Goal: Task Accomplishment & Management: Use online tool/utility

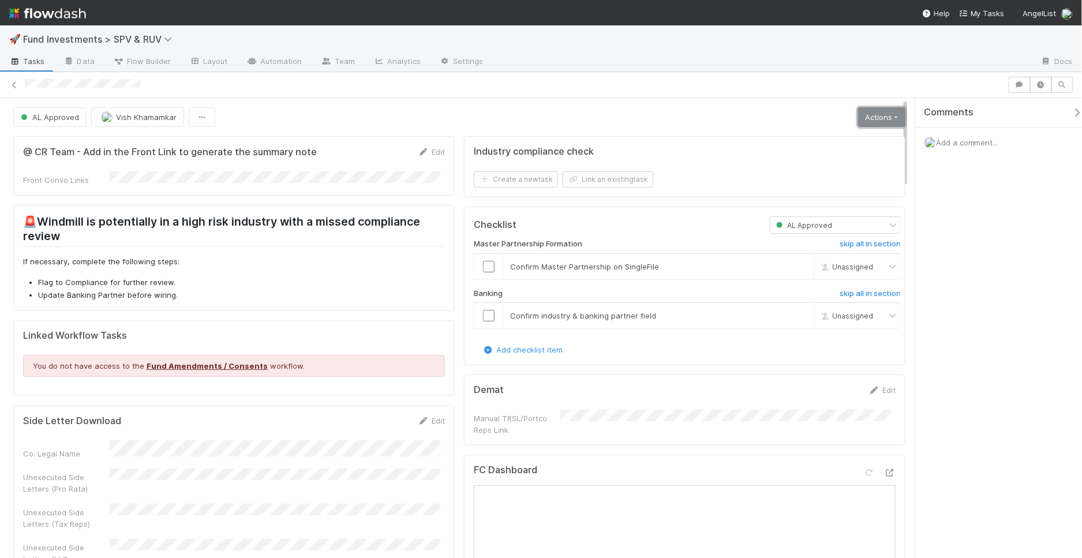
click at [870, 121] on link "Actions" at bounding box center [881, 117] width 47 height 20
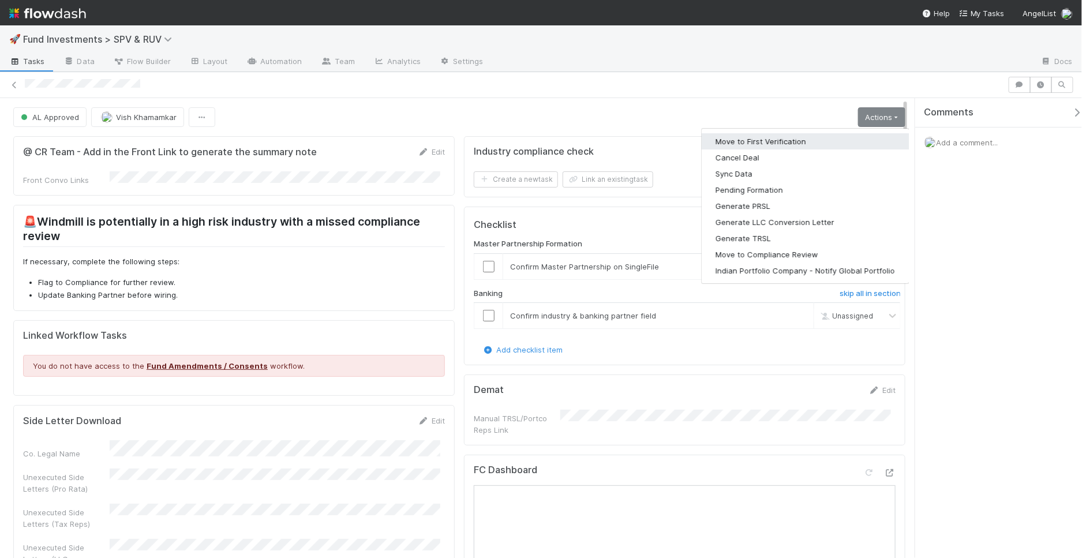
click at [779, 142] on button "Move to First Verification" at bounding box center [805, 141] width 207 height 16
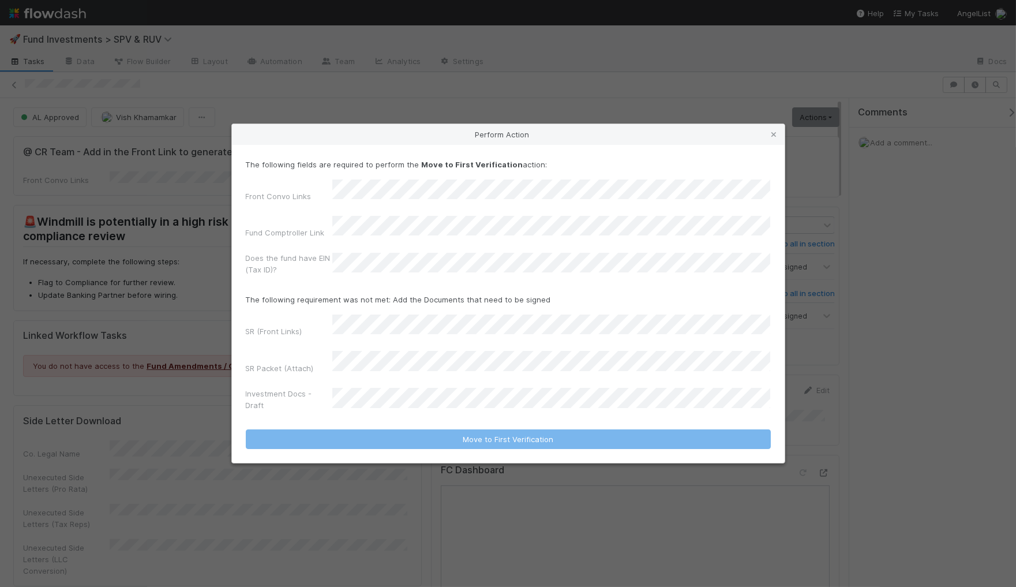
drag, startPoint x: 778, startPoint y: 151, endPoint x: 777, endPoint y: 321, distance: 170.8
click at [778, 138] on icon at bounding box center [775, 135] width 12 height 8
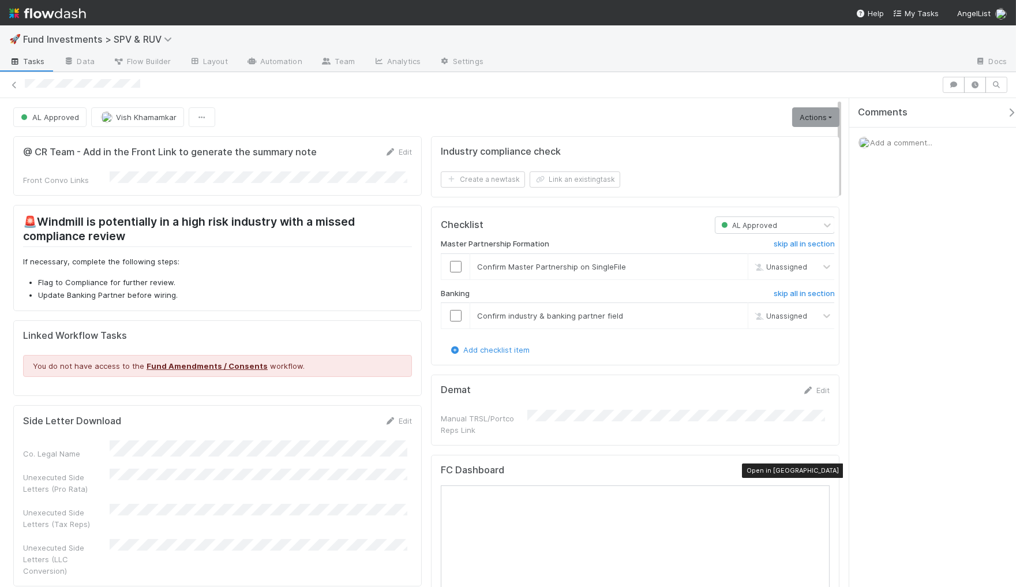
click at [818, 470] on icon at bounding box center [824, 473] width 12 height 8
click at [819, 119] on link "Actions" at bounding box center [815, 117] width 47 height 20
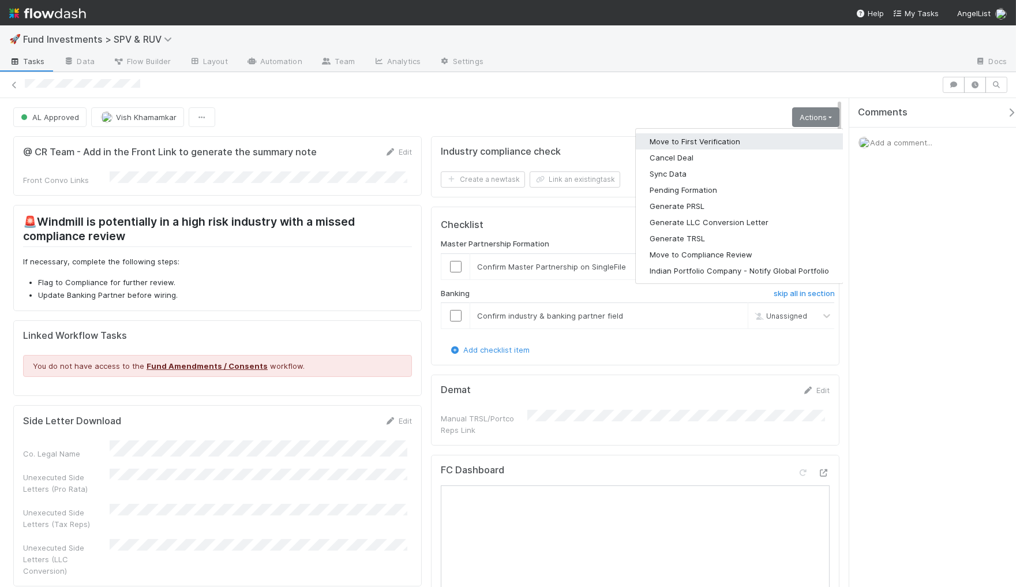
click at [777, 135] on button "Move to First Verification" at bounding box center [739, 141] width 207 height 16
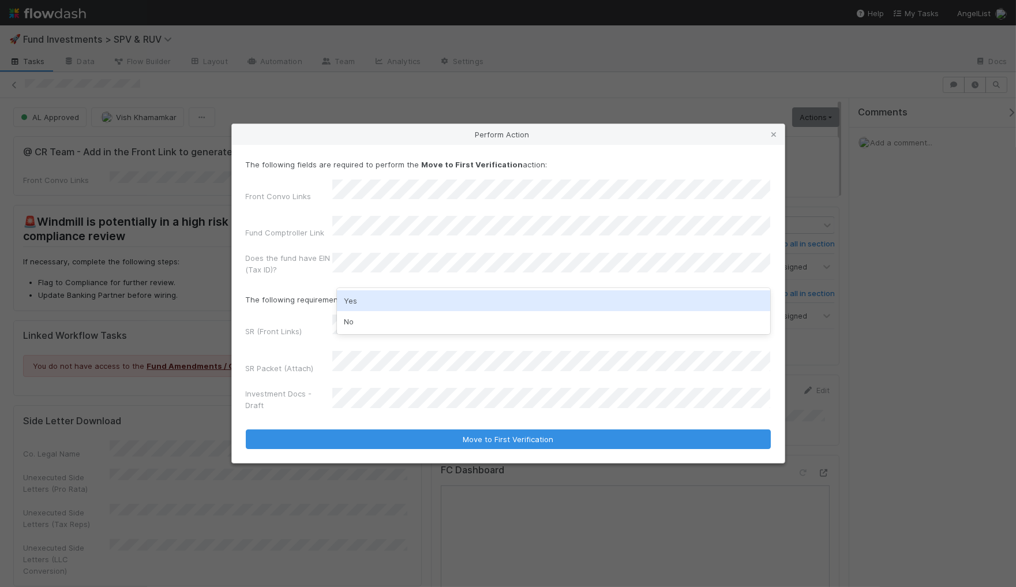
click at [516, 296] on div "Yes" at bounding box center [554, 300] width 434 height 21
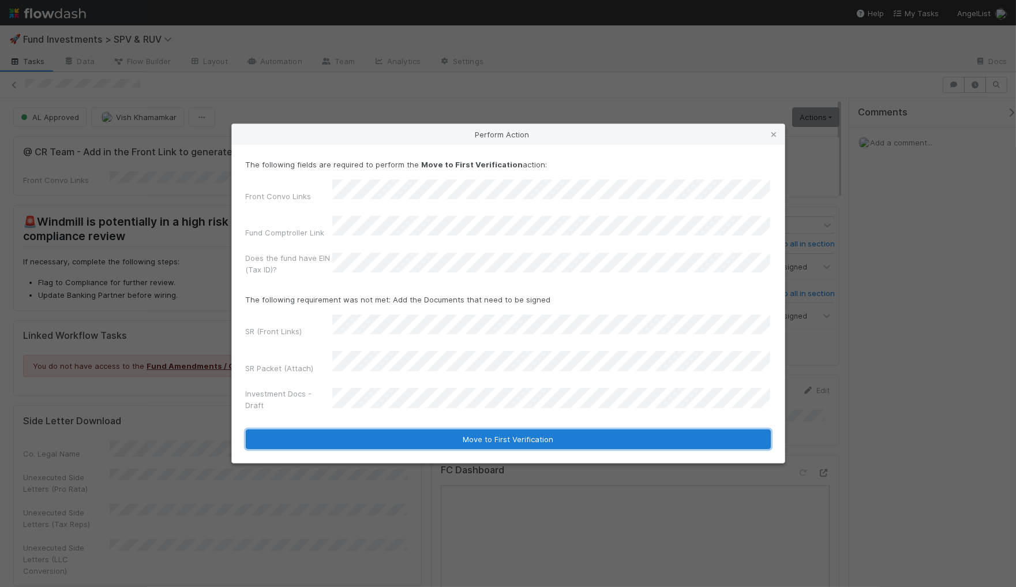
click at [429, 429] on button "Move to First Verification" at bounding box center [508, 439] width 525 height 20
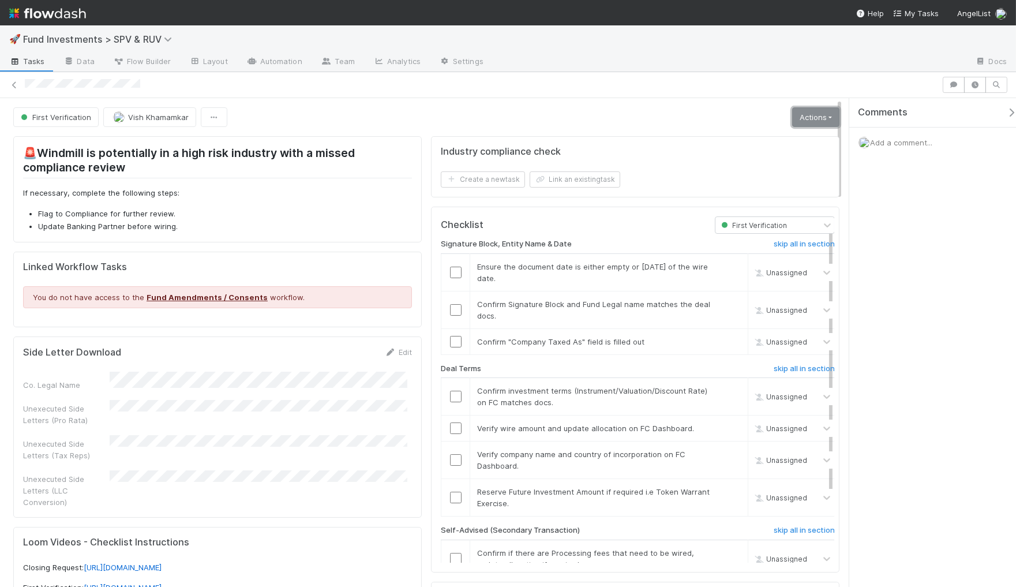
click at [809, 123] on link "Actions" at bounding box center [815, 117] width 47 height 20
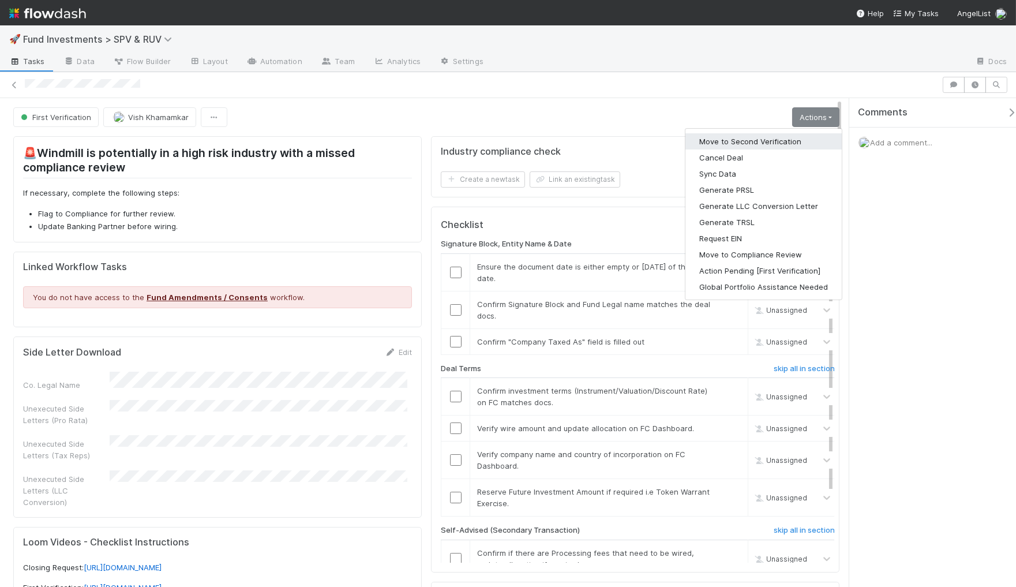
click at [745, 143] on button "Move to Second Verification" at bounding box center [763, 141] width 156 height 16
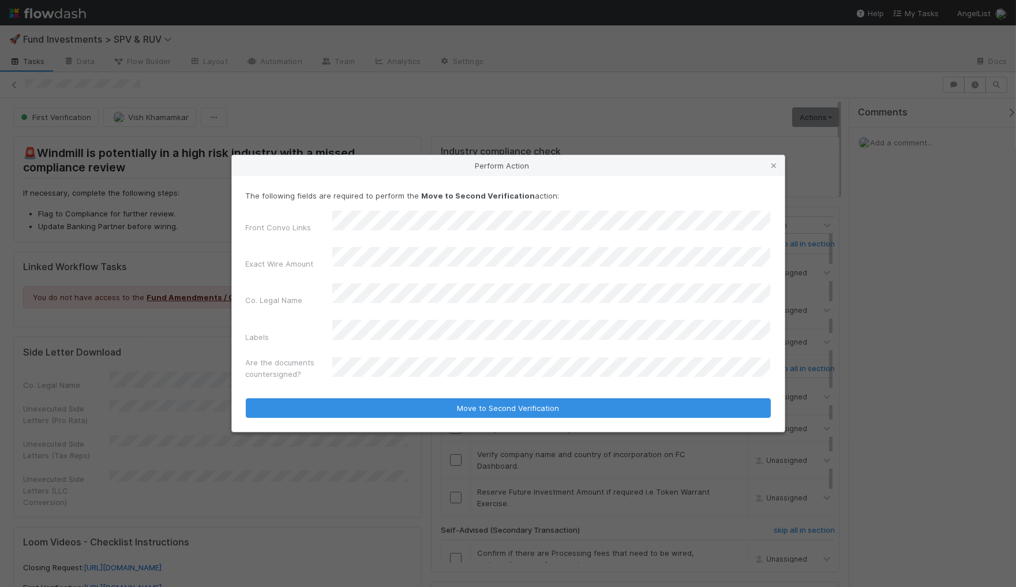
click at [207, 275] on div "Perform Action The following fields are required to perform the Move to Second …" at bounding box center [508, 293] width 1016 height 587
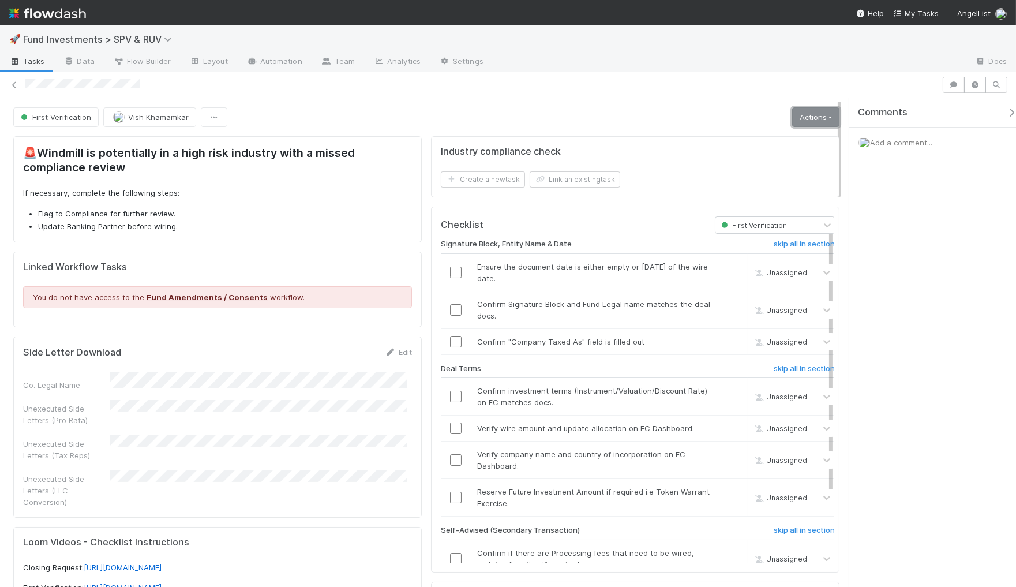
click at [792, 118] on link "Actions" at bounding box center [815, 117] width 47 height 20
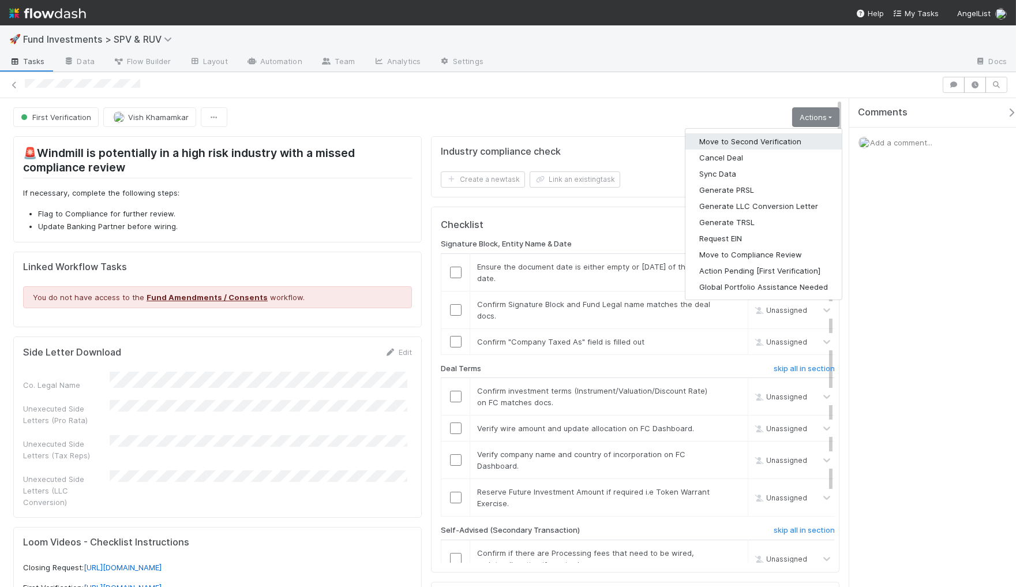
click at [767, 145] on button "Move to Second Verification" at bounding box center [763, 141] width 156 height 16
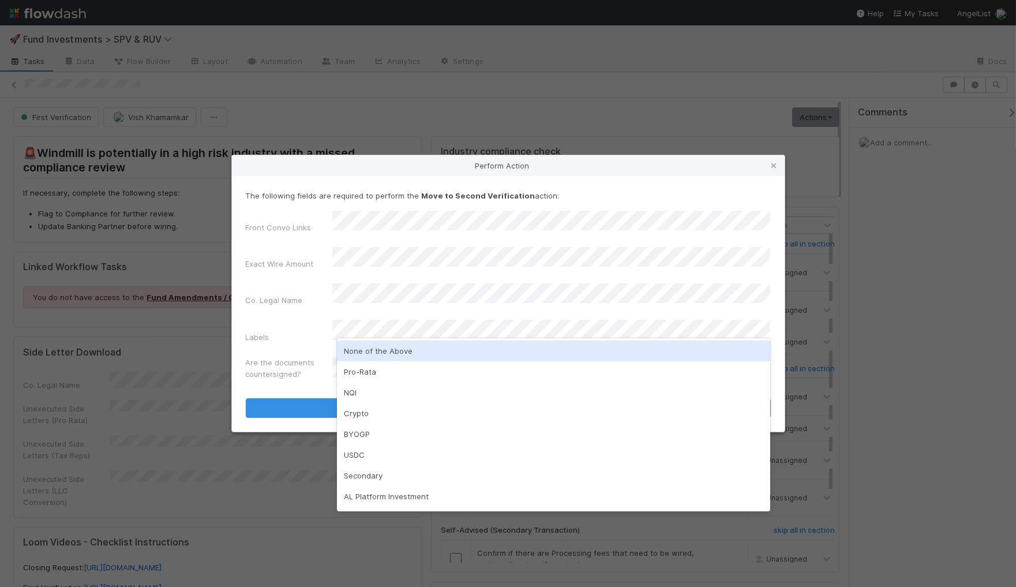
click at [386, 349] on div "None of the Above" at bounding box center [554, 350] width 434 height 21
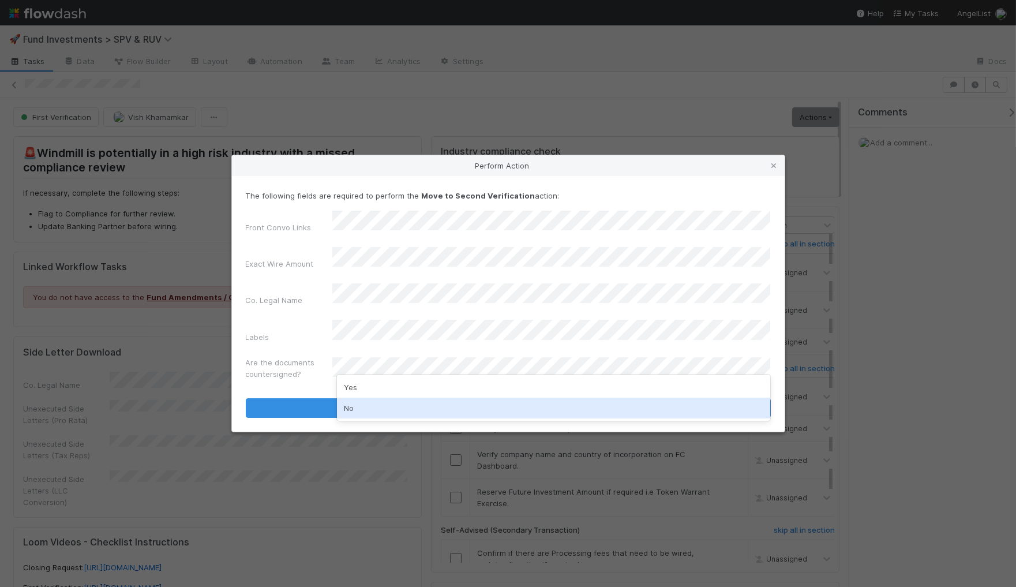
drag, startPoint x: 373, startPoint y: 417, endPoint x: 380, endPoint y: 409, distance: 10.2
click at [373, 416] on div "No" at bounding box center [554, 408] width 434 height 21
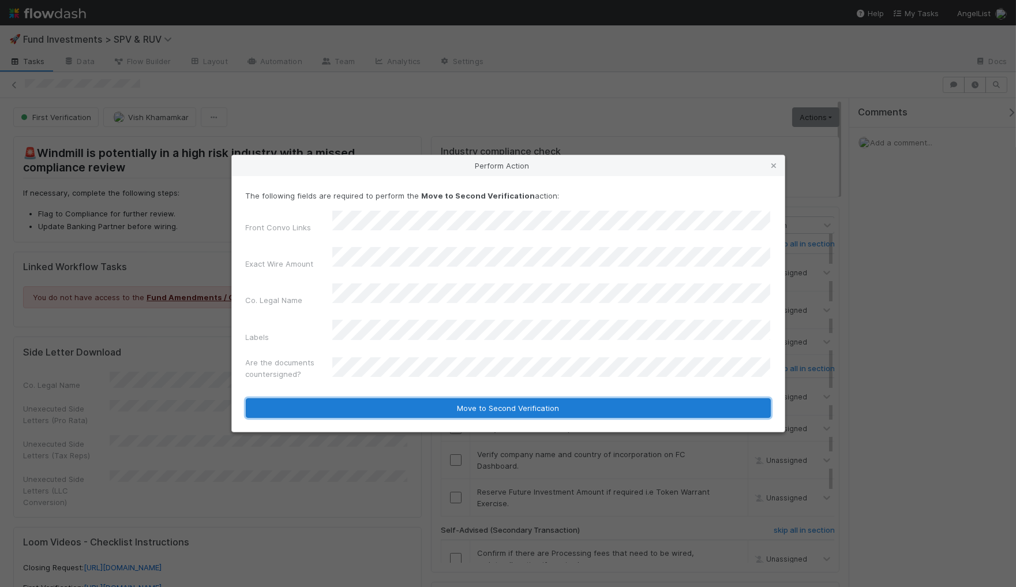
click at [395, 399] on button "Move to Second Verification" at bounding box center [508, 408] width 525 height 20
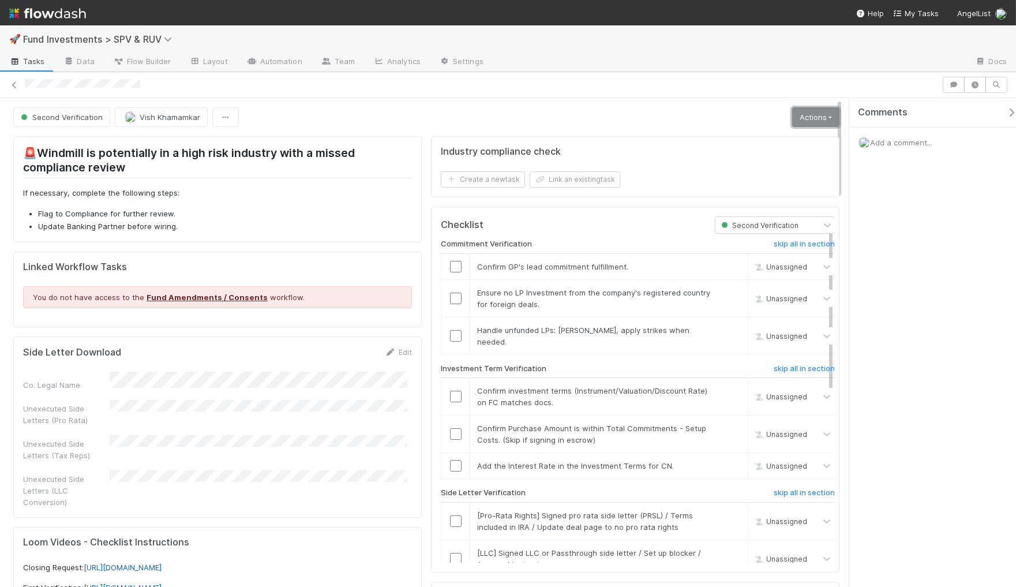
click at [817, 121] on link "Actions" at bounding box center [815, 117] width 47 height 20
